Goal: Task Accomplishment & Management: Use online tool/utility

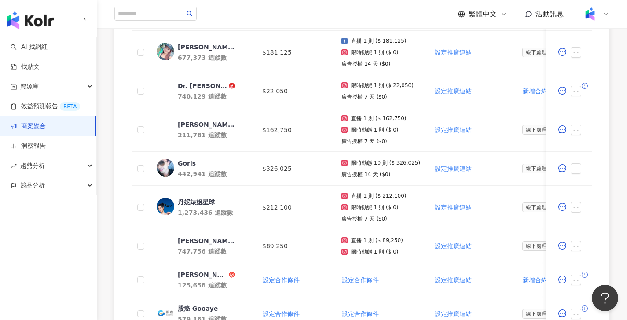
scroll to position [299, 0]
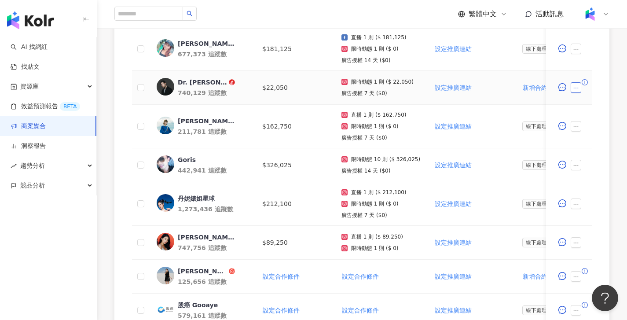
click at [575, 91] on button "button" at bounding box center [576, 87] width 11 height 11
click at [484, 92] on td "設定推廣連結" at bounding box center [472, 88] width 88 height 34
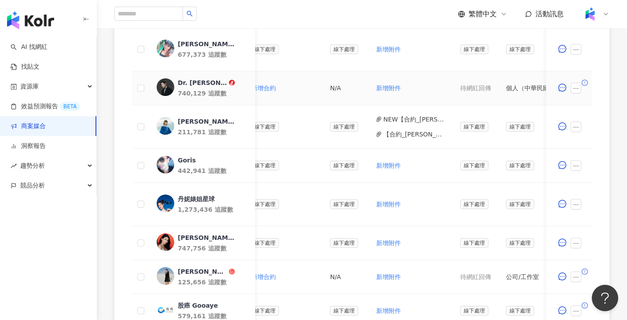
scroll to position [0, 73]
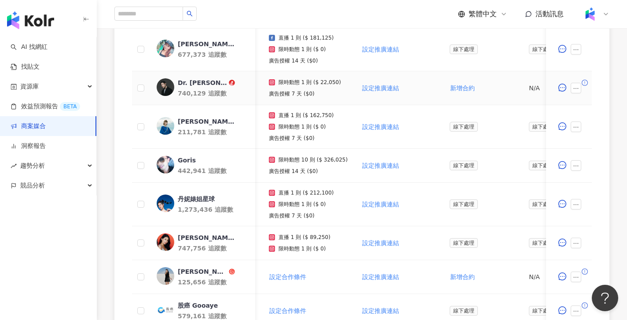
click at [229, 81] on icon at bounding box center [232, 82] width 6 height 5
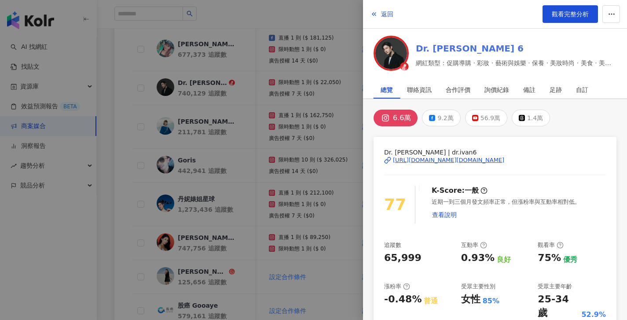
click at [428, 49] on link "Dr. [PERSON_NAME] 6" at bounding box center [516, 48] width 201 height 12
copy div "[URL][DOMAIN_NAME][DOMAIN_NAME]"
